Goal: Task Accomplishment & Management: Manage account settings

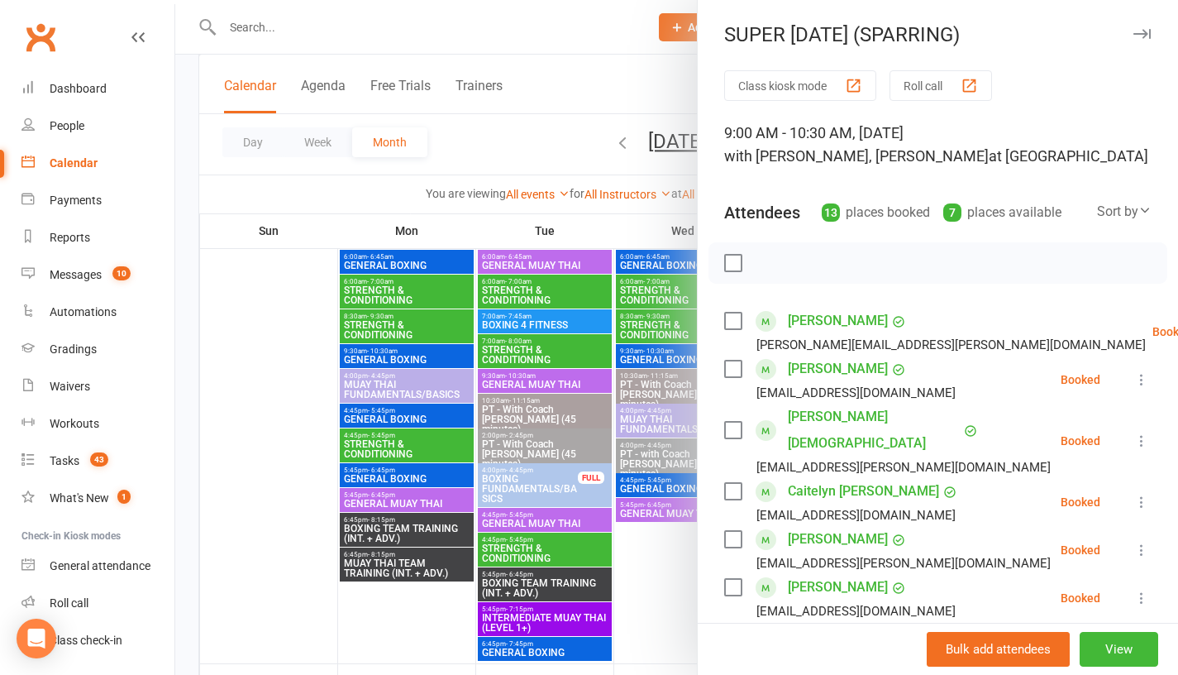
scroll to position [574, 0]
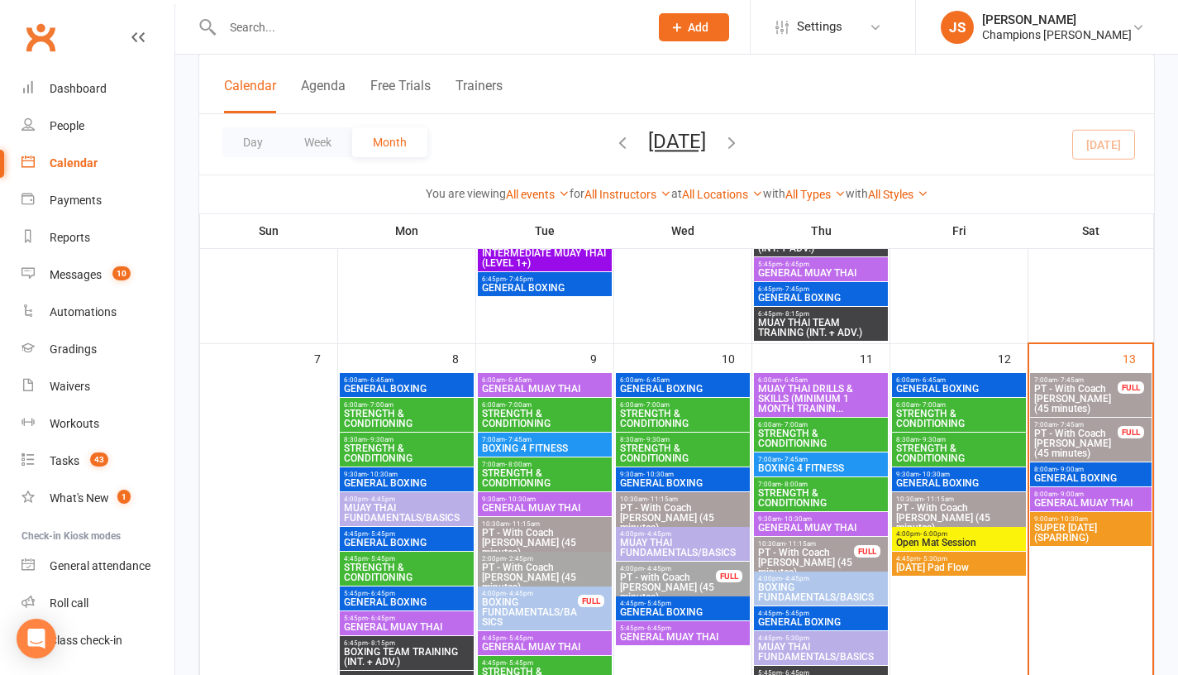
scroll to position [458, 0]
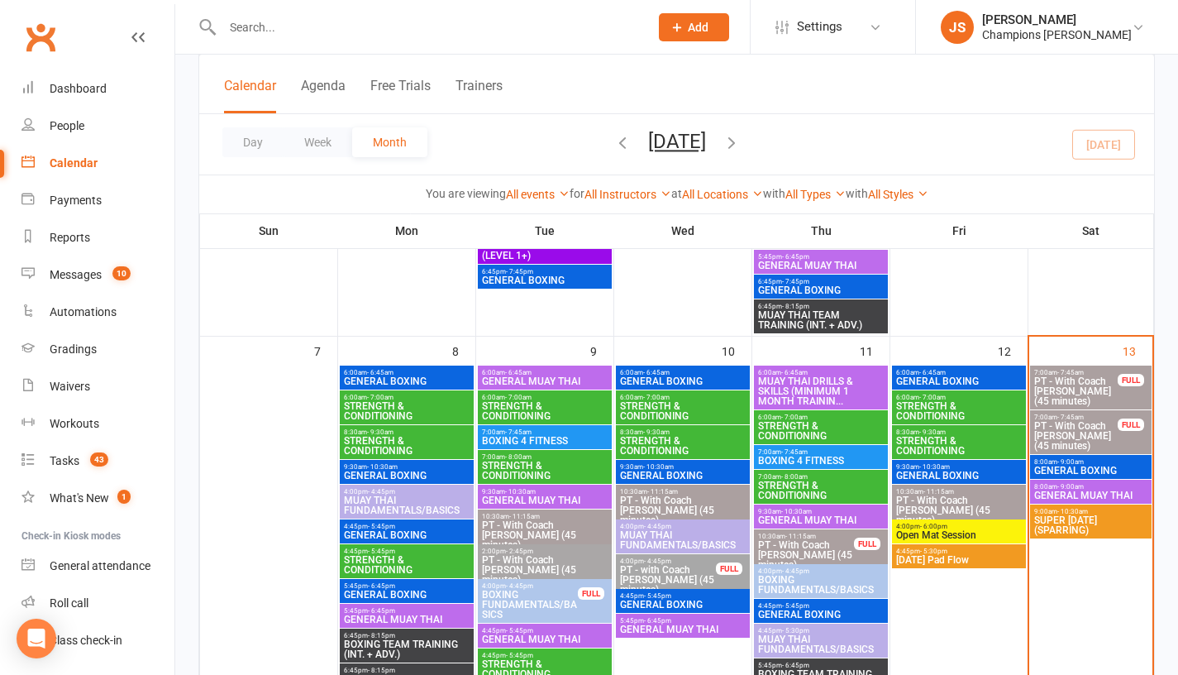
click at [1078, 494] on span "GENERAL MUAY THAI" at bounding box center [1091, 495] width 115 height 10
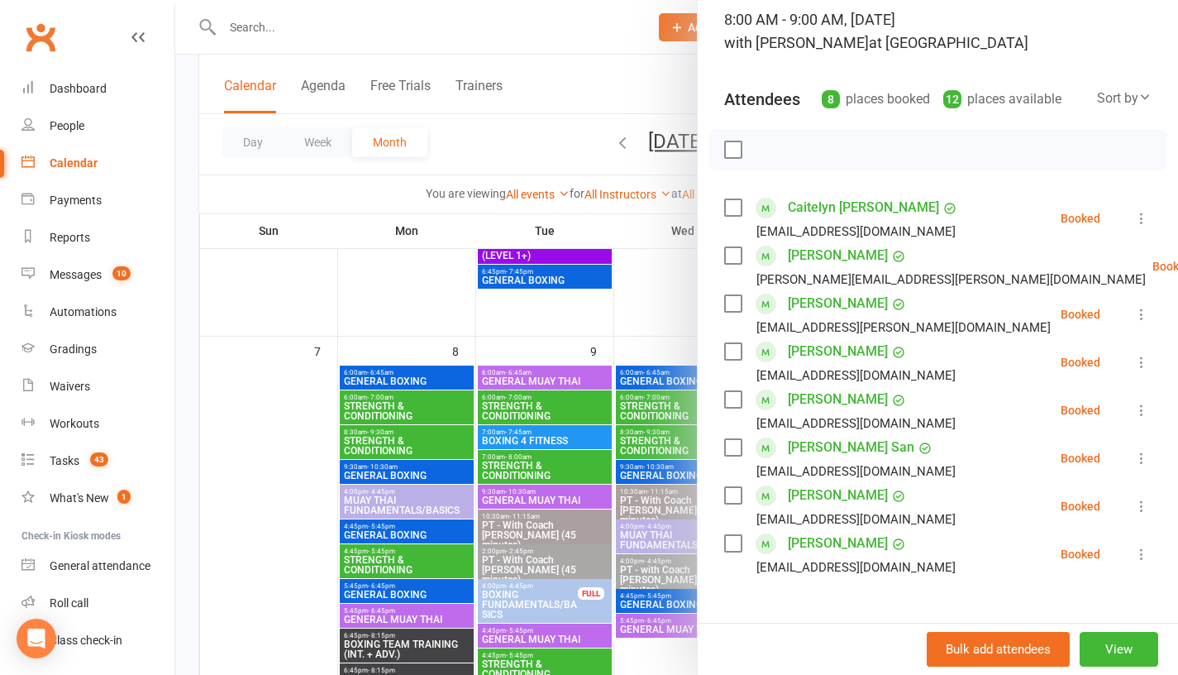
scroll to position [116, 0]
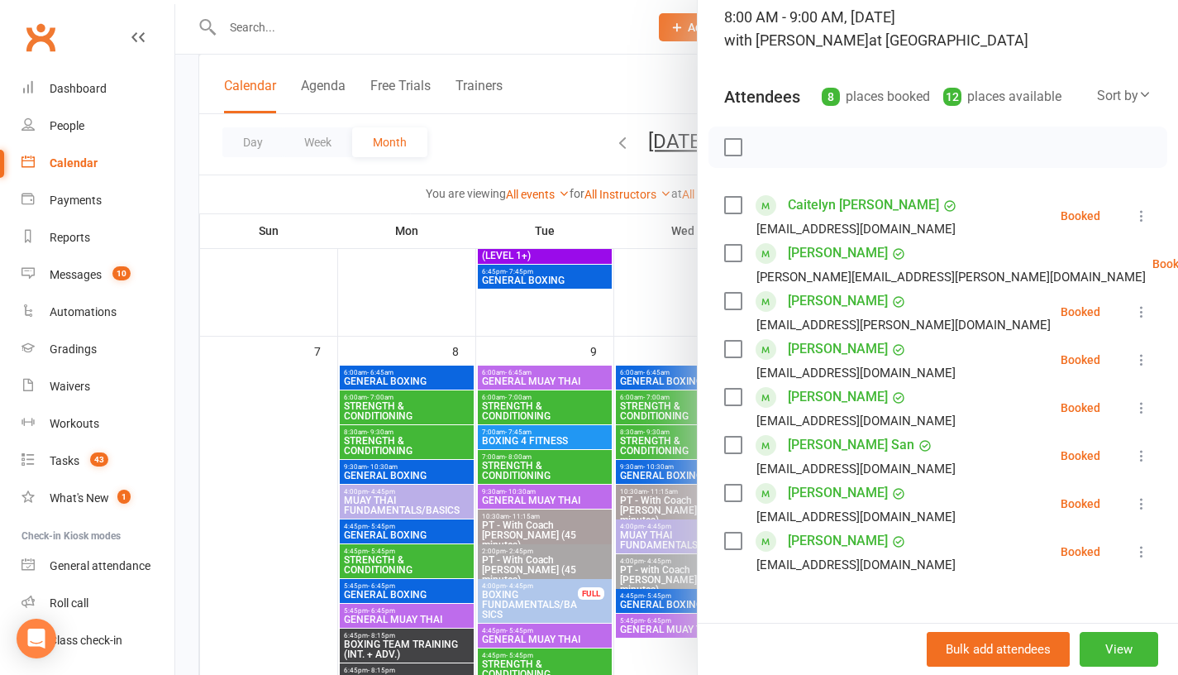
click at [642, 303] on div at bounding box center [676, 337] width 1003 height 675
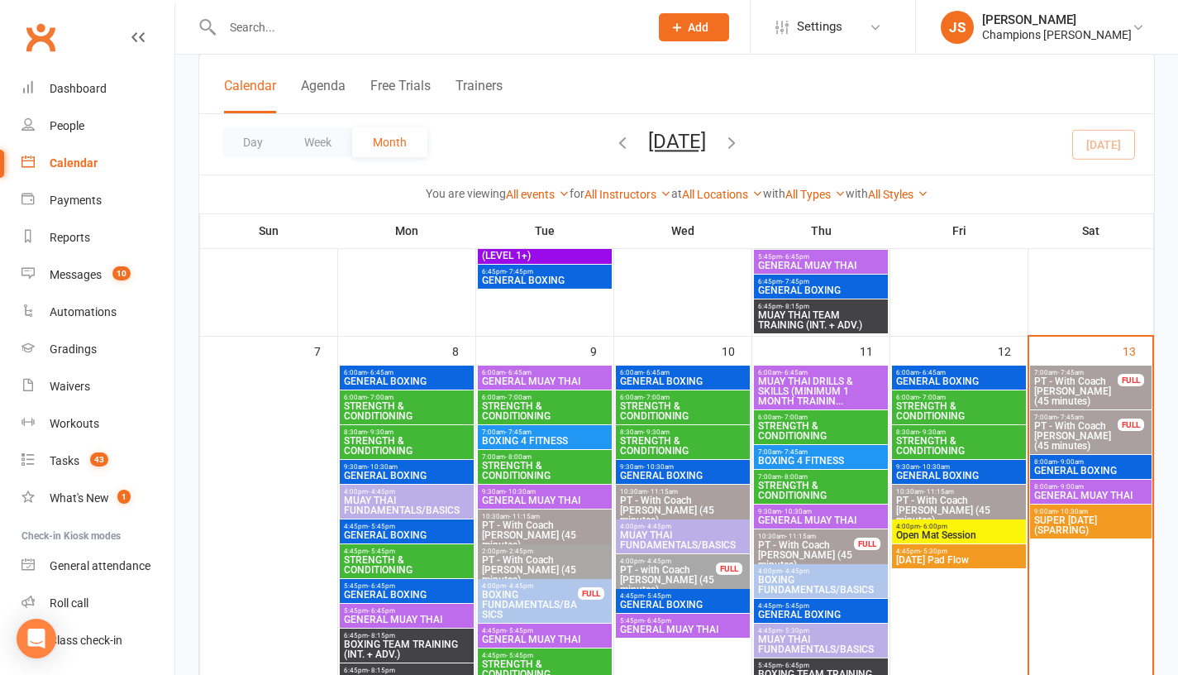
click at [1087, 469] on span "GENERAL BOXING" at bounding box center [1091, 471] width 115 height 10
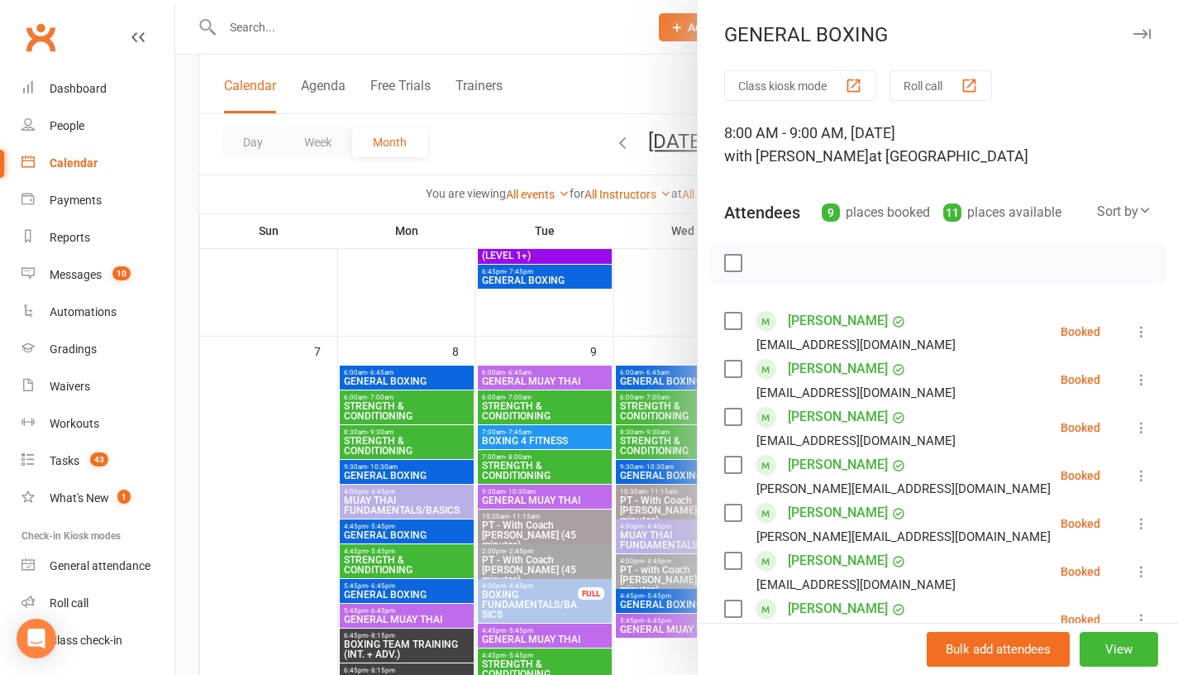
click at [622, 308] on div at bounding box center [676, 337] width 1003 height 675
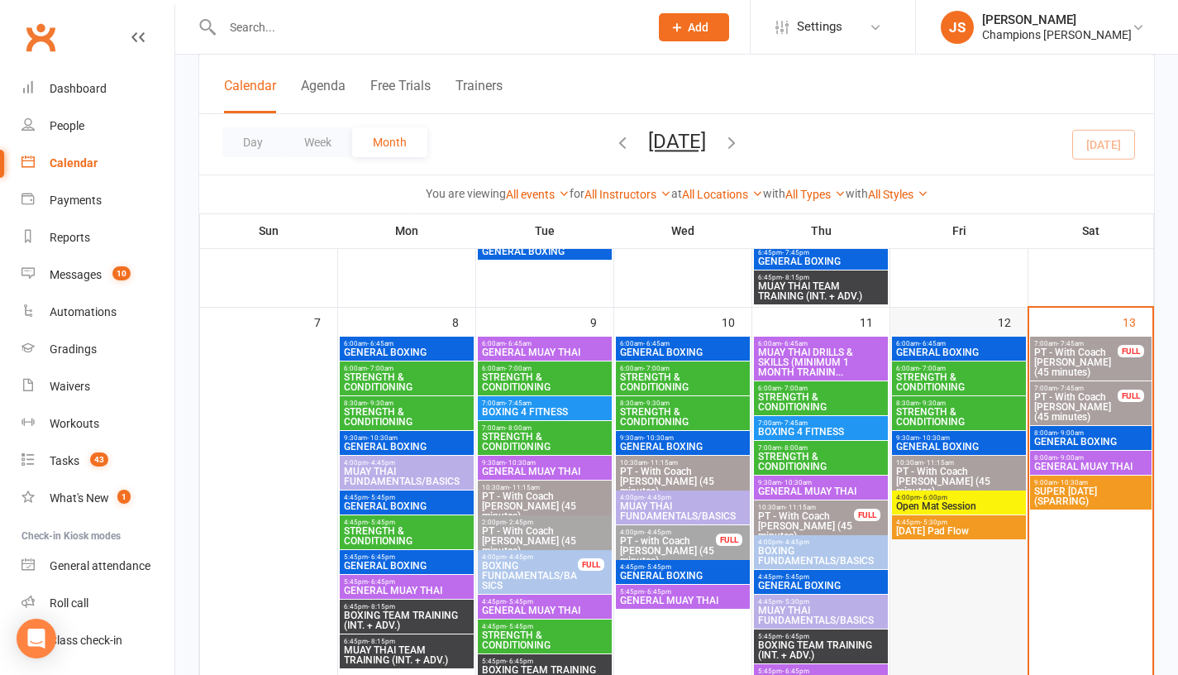
scroll to position [489, 0]
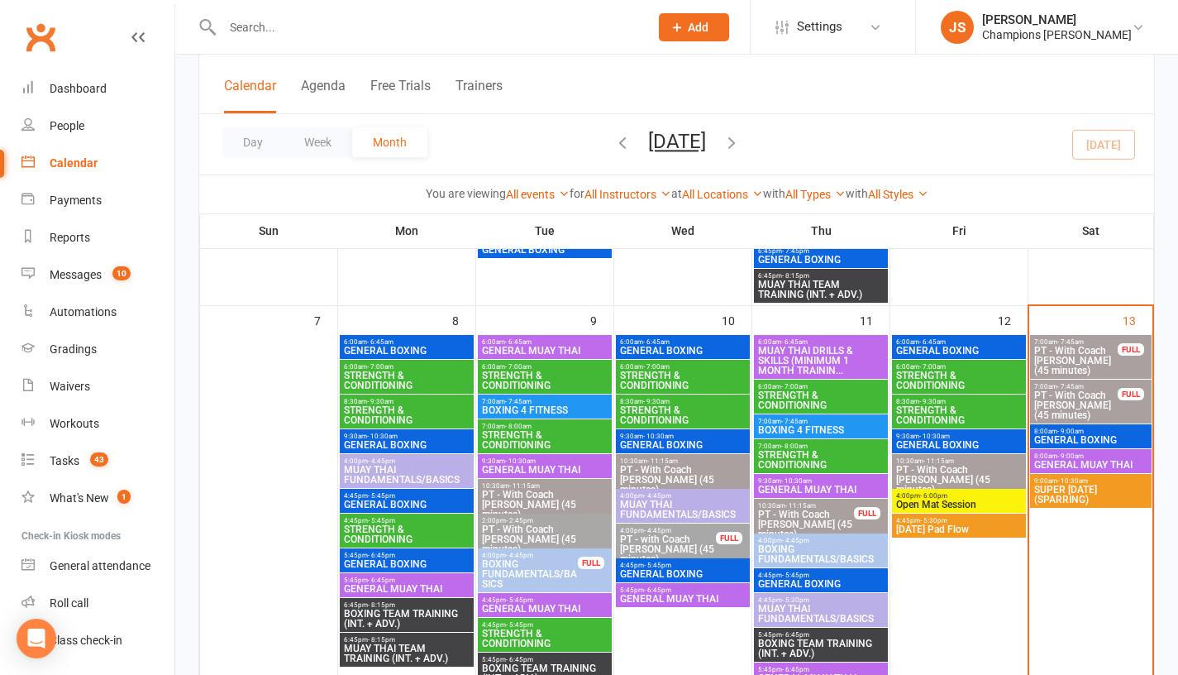
click at [1088, 458] on span "8:00am - 9:00am" at bounding box center [1091, 455] width 115 height 7
